Goal: Information Seeking & Learning: Learn about a topic

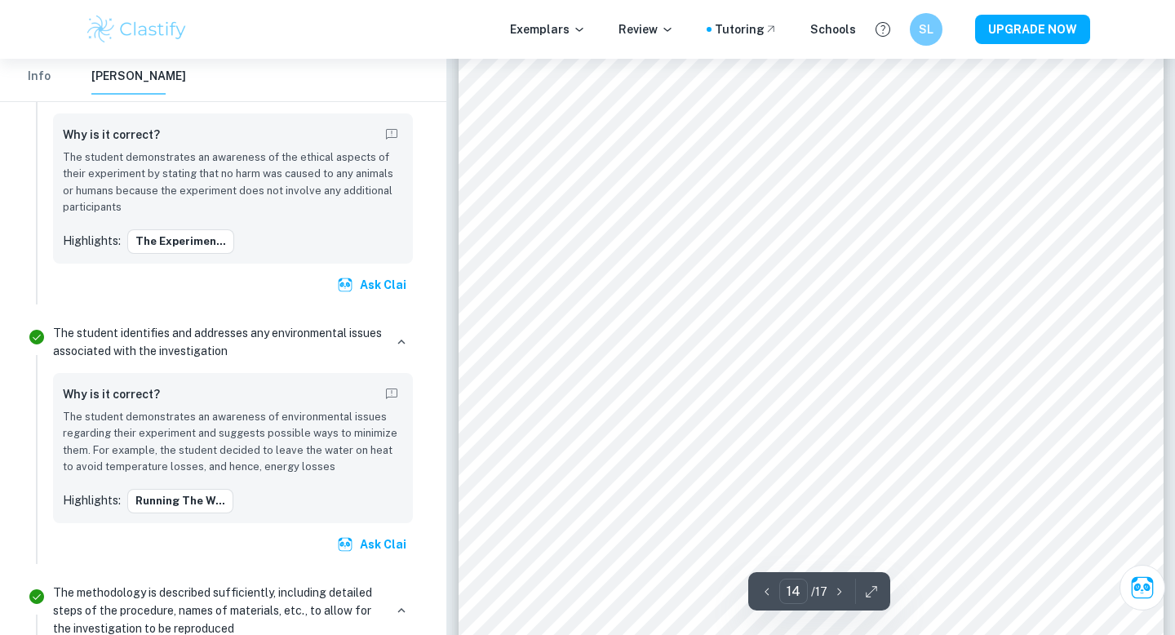
scroll to position [13449, 0]
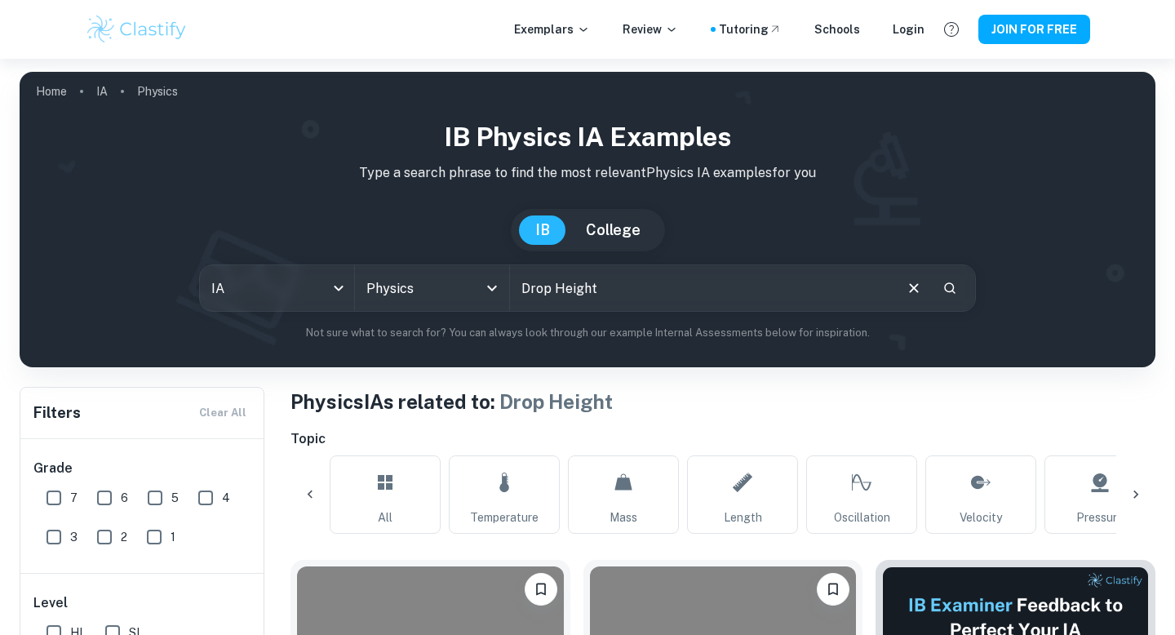
checkbox input "true"
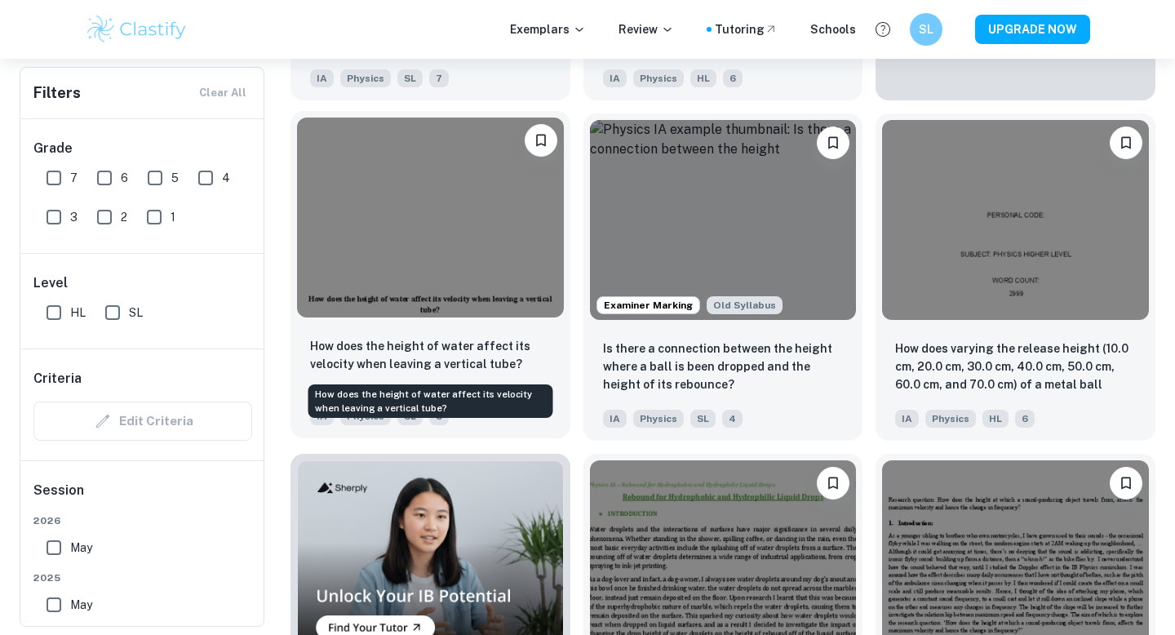
scroll to position [758, 0]
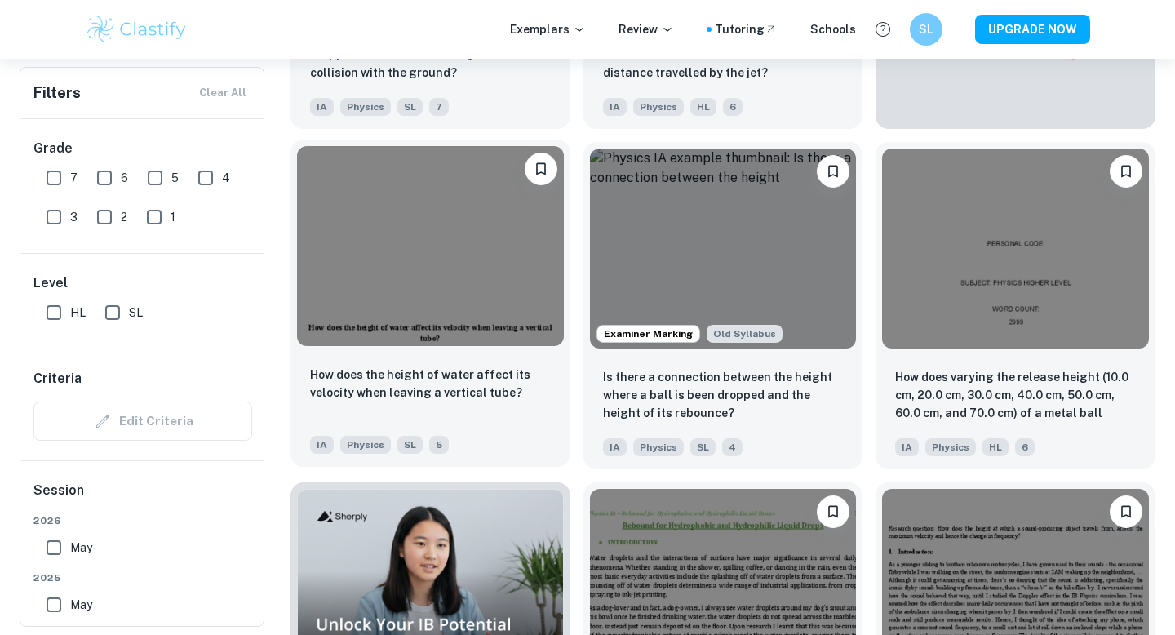
click at [471, 295] on img at bounding box center [430, 246] width 267 height 200
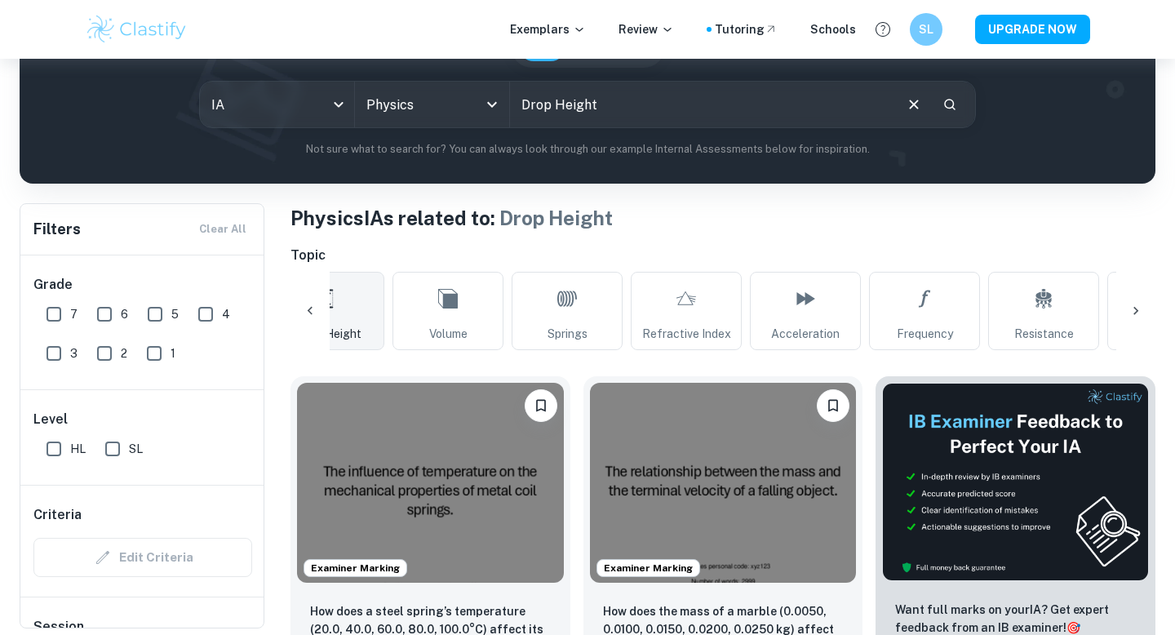
scroll to position [0, 1325]
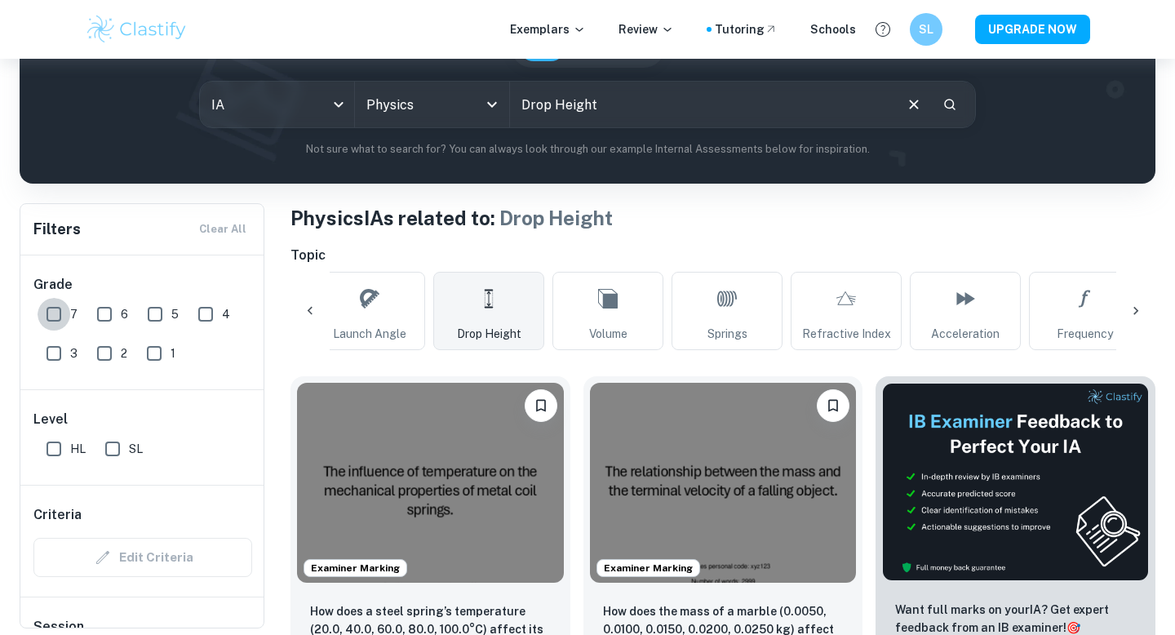
click at [42, 312] on input "7" at bounding box center [54, 314] width 33 height 33
checkbox input "true"
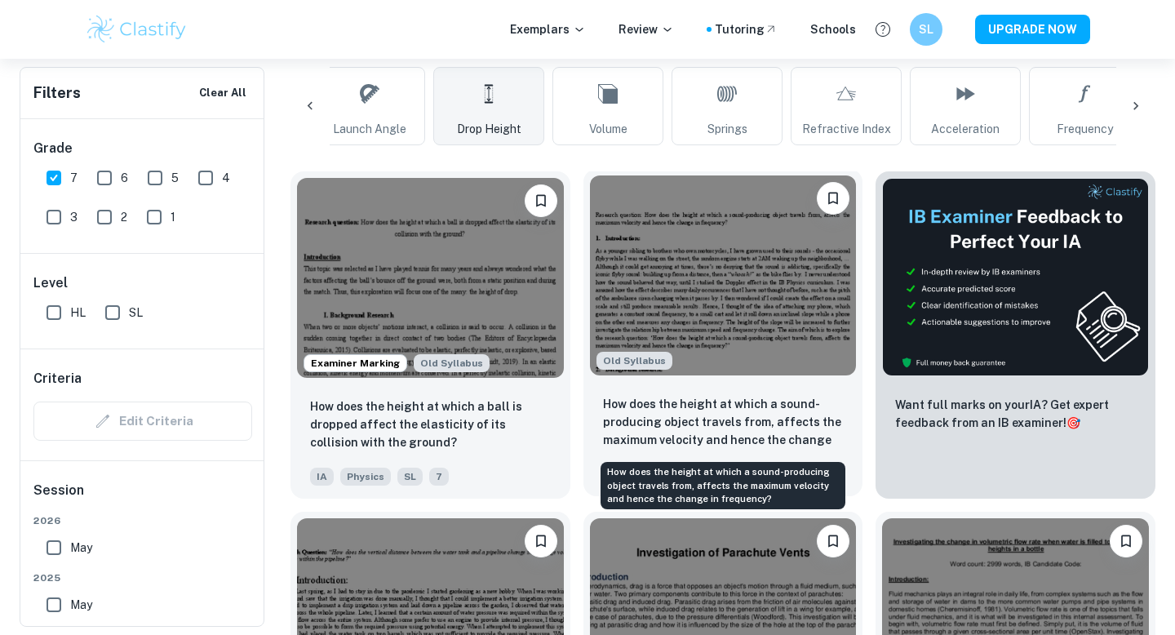
scroll to position [357, 0]
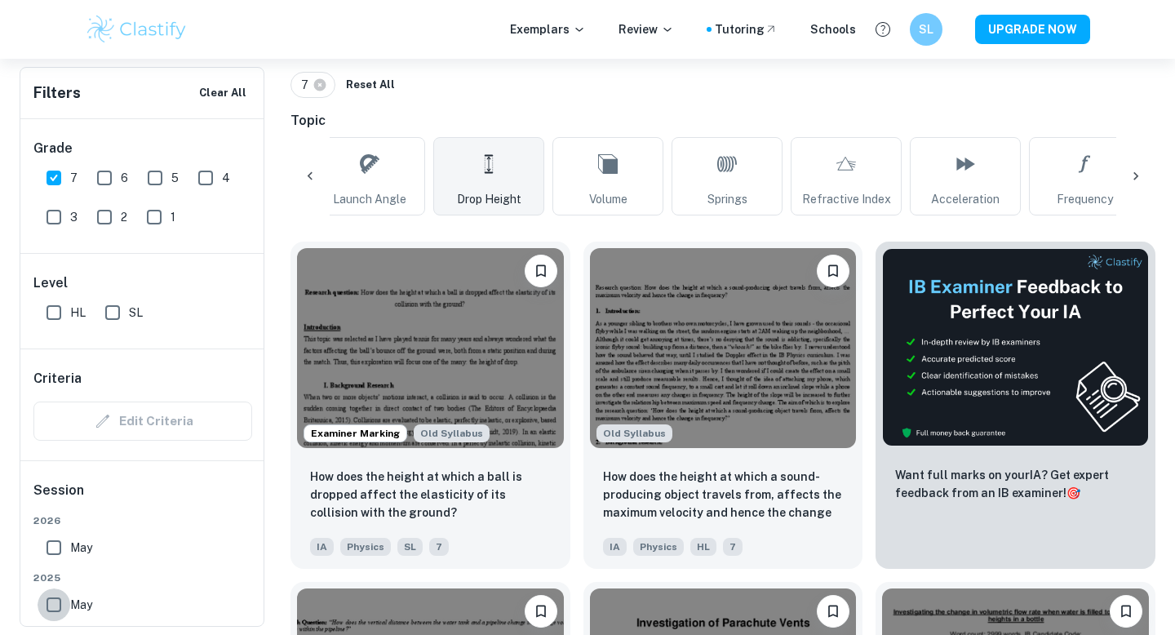
click at [60, 612] on input "May" at bounding box center [54, 604] width 33 height 33
checkbox input "true"
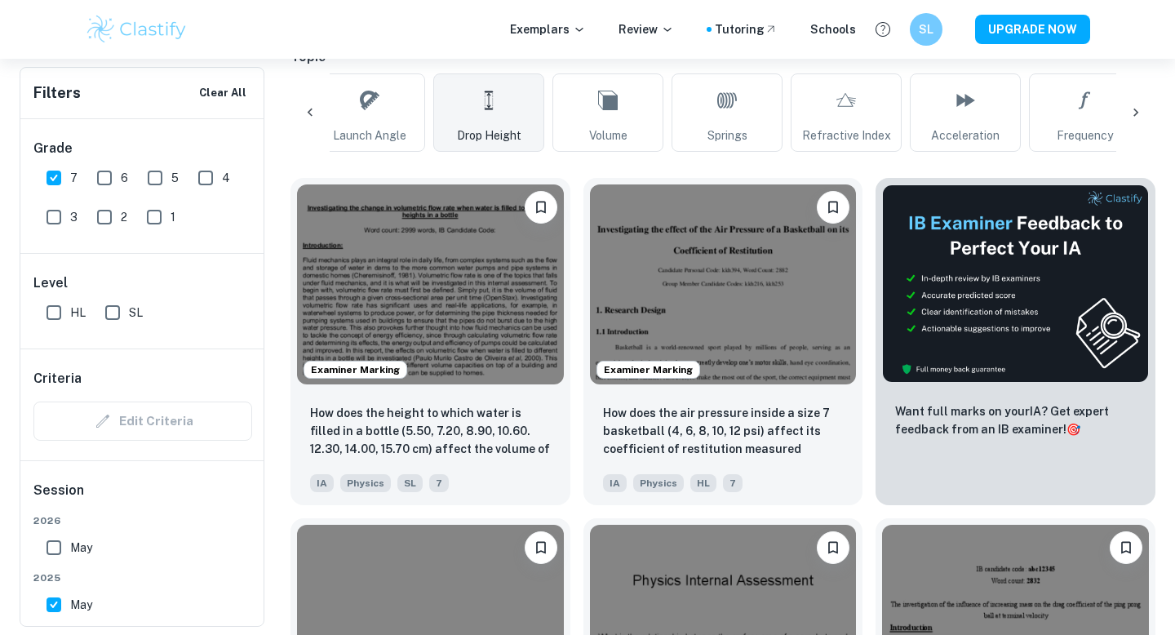
scroll to position [427, 0]
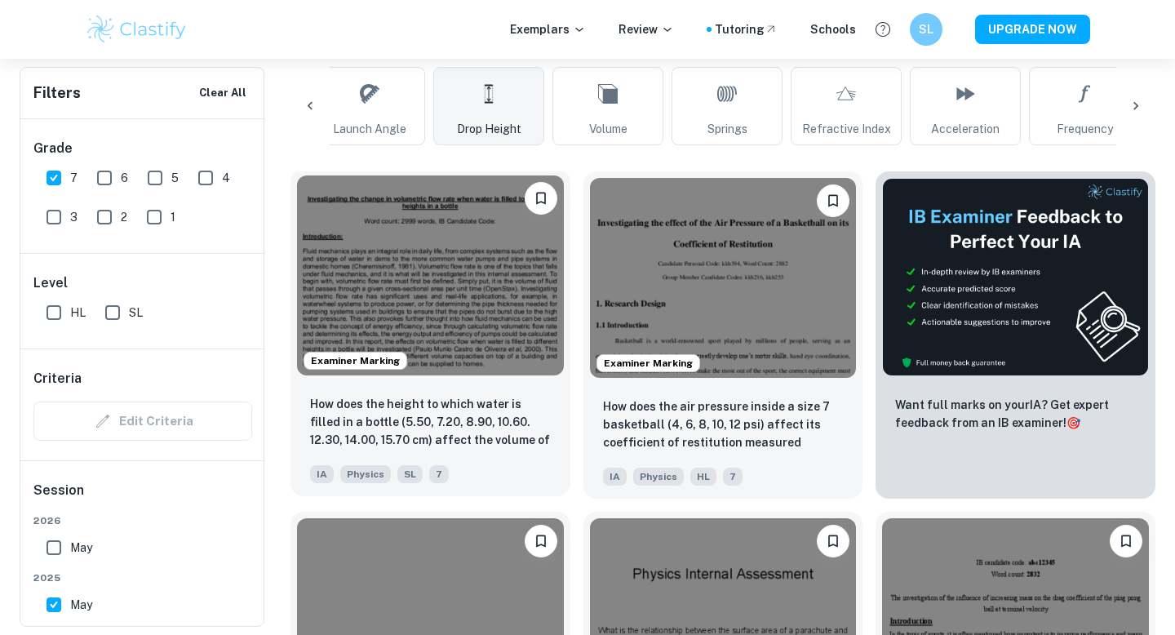
click at [507, 285] on img at bounding box center [430, 275] width 267 height 200
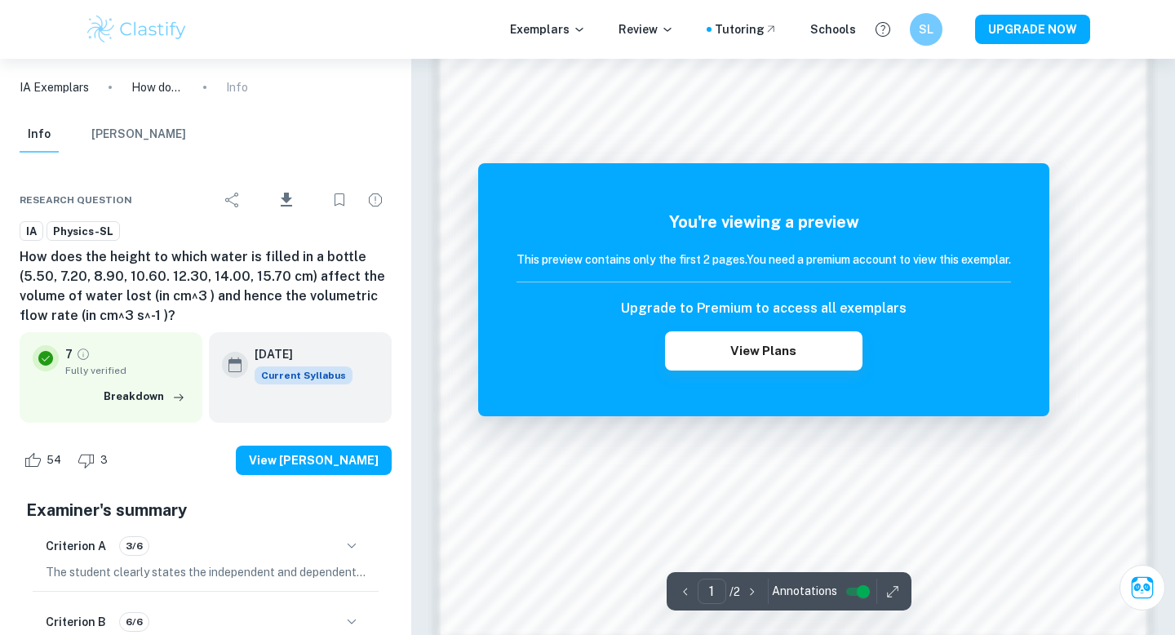
scroll to position [1385, 0]
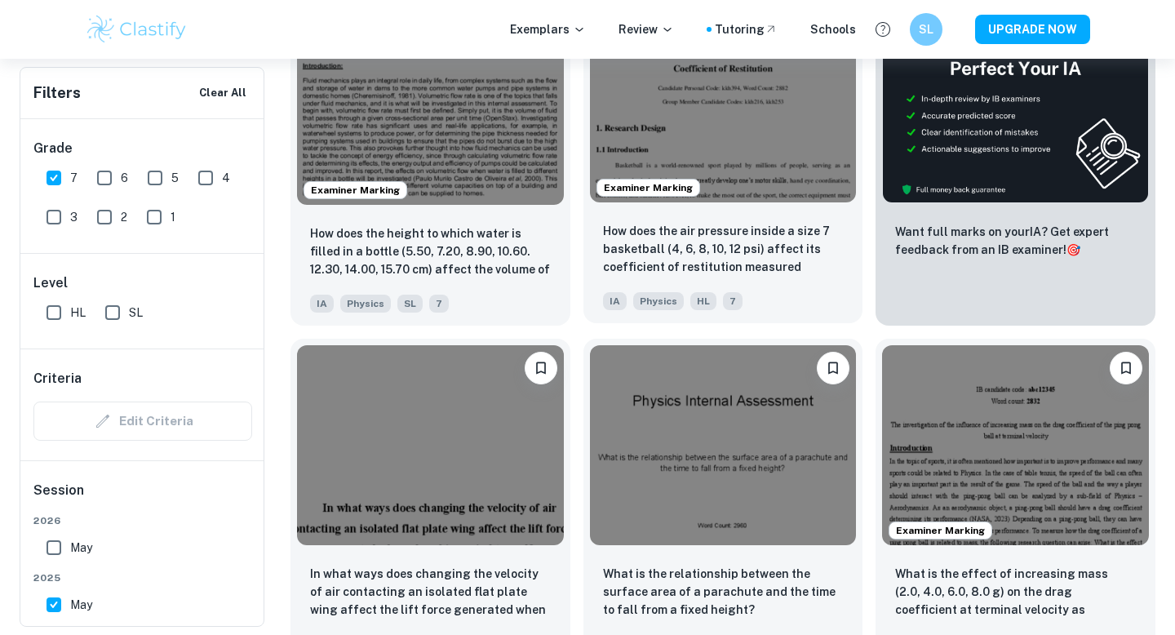
scroll to position [664, 0]
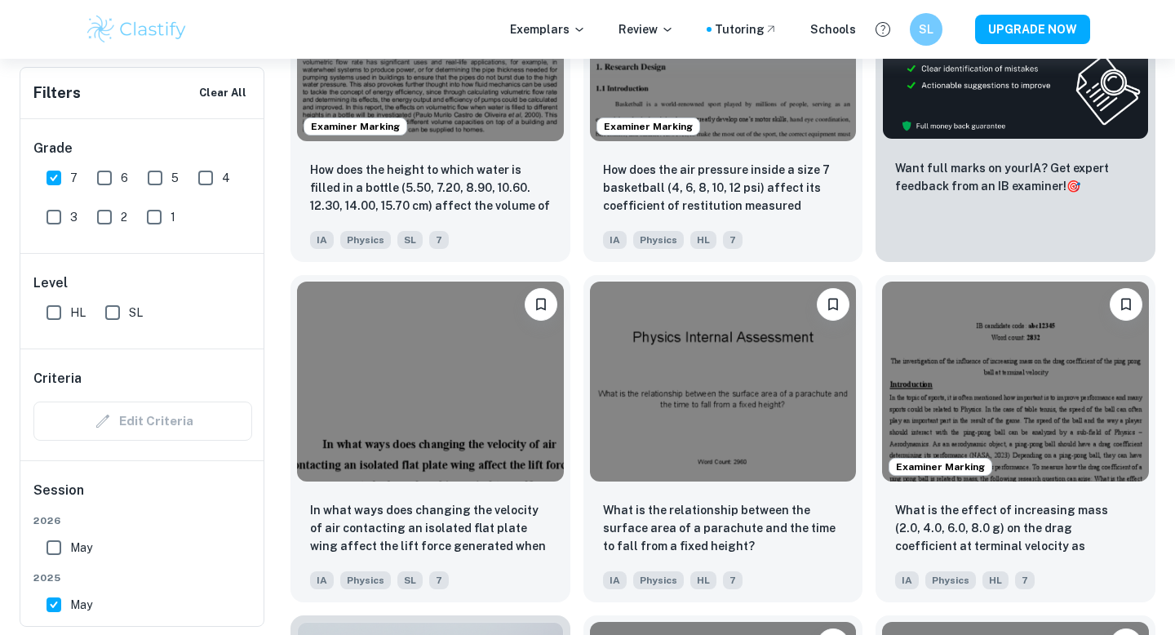
click at [56, 603] on input "May" at bounding box center [54, 604] width 33 height 33
checkbox input "false"
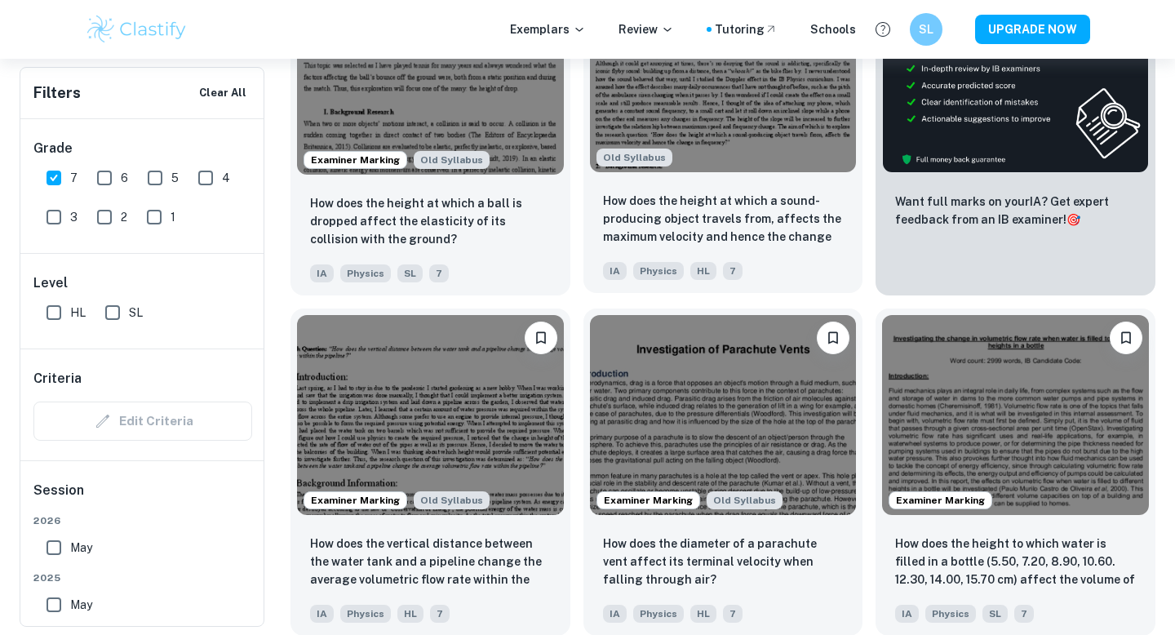
scroll to position [665, 0]
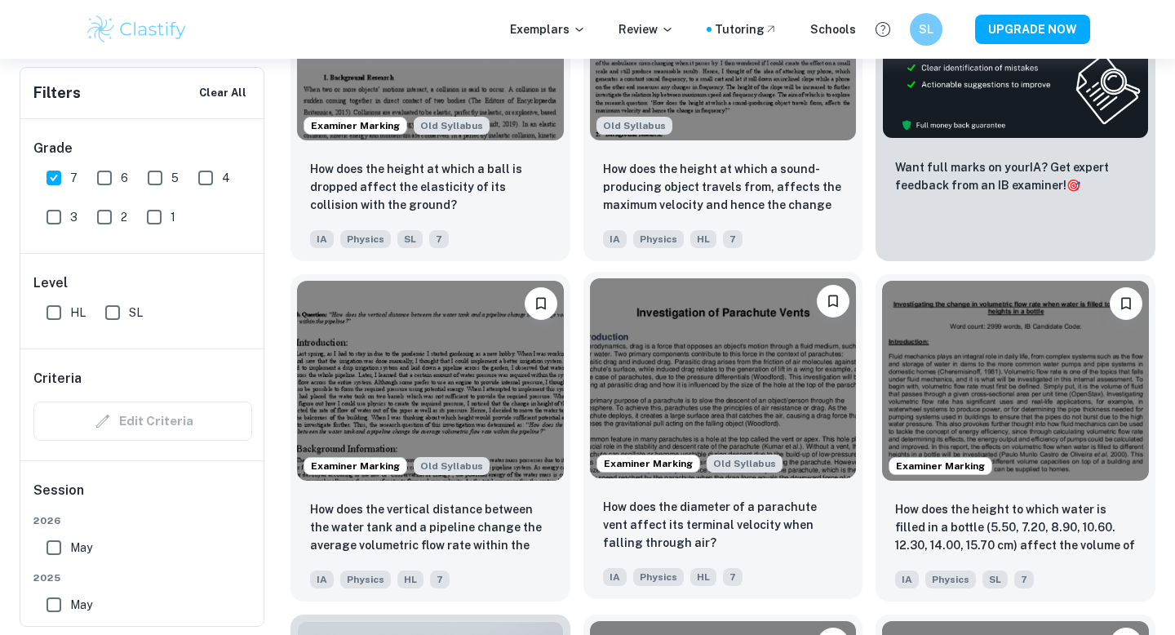
click at [686, 351] on img at bounding box center [723, 378] width 267 height 200
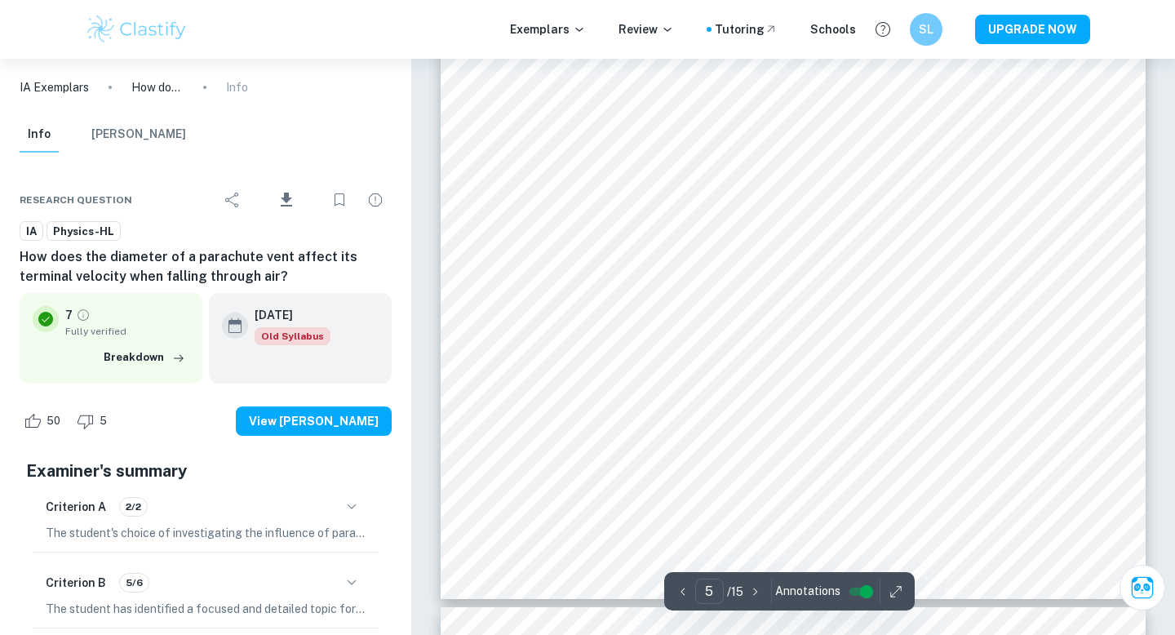
scroll to position [4511, 0]
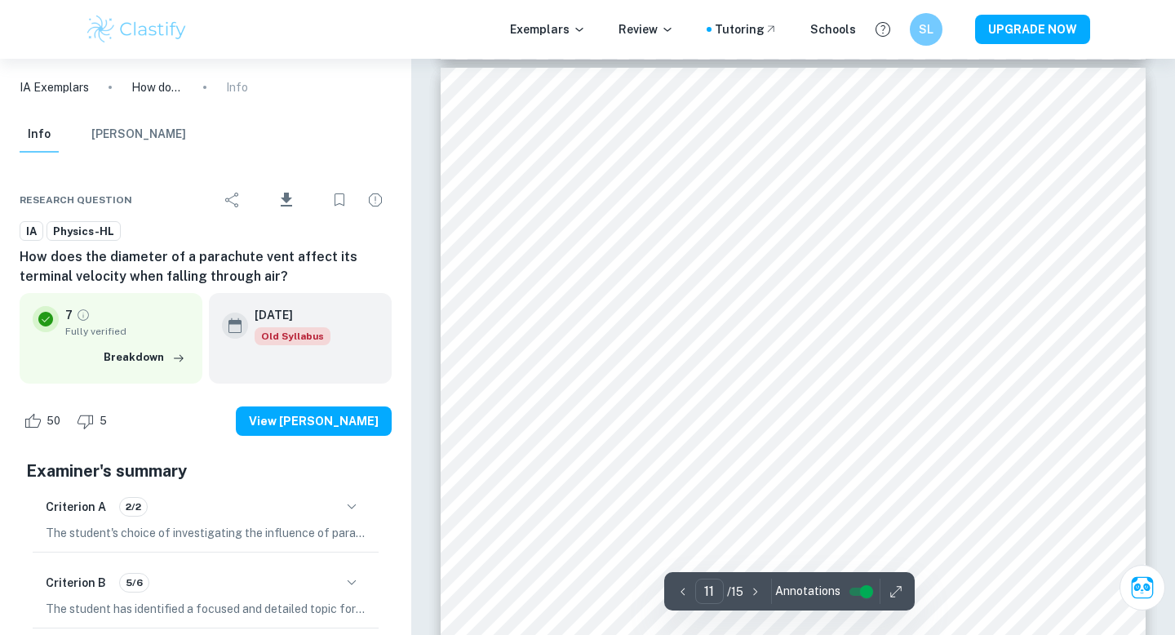
type input "10"
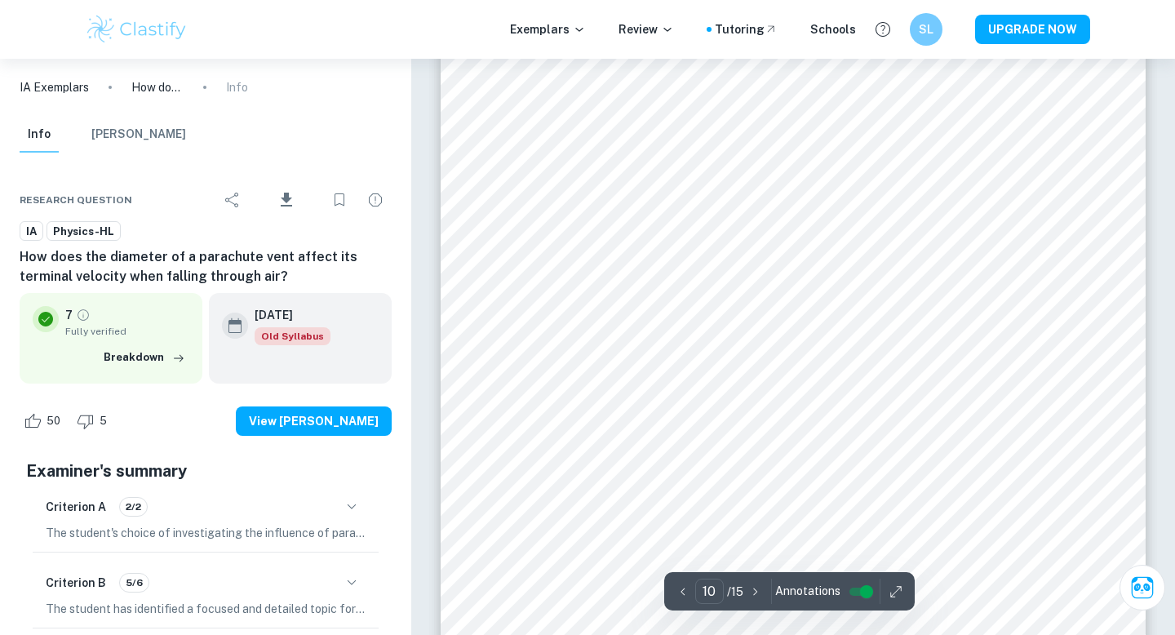
scroll to position [9409, 0]
